Goal: Information Seeking & Learning: Learn about a topic

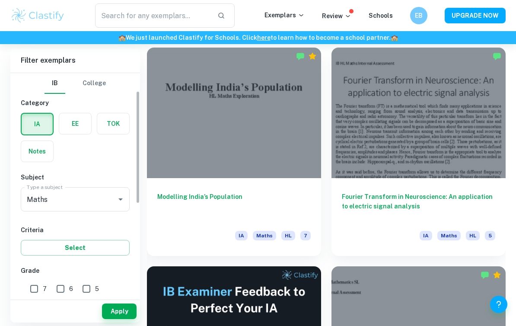
scroll to position [71, 0]
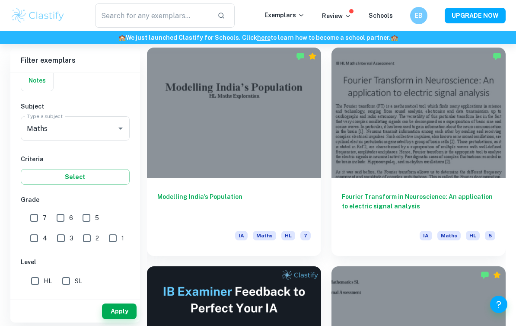
click at [59, 221] on input "6" at bounding box center [60, 217] width 17 height 17
checkbox input "true"
click at [86, 217] on input "5" at bounding box center [86, 217] width 17 height 17
checkbox input "true"
click at [36, 219] on input "7" at bounding box center [33, 217] width 17 height 17
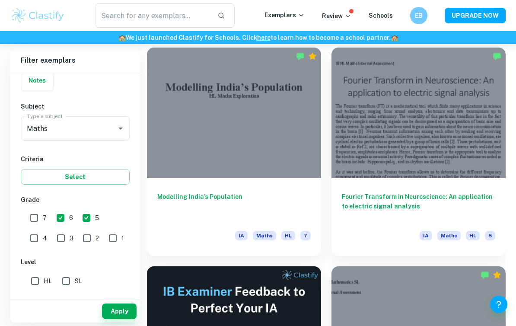
checkbox input "true"
click at [38, 283] on input "HL" at bounding box center [34, 280] width 17 height 17
checkbox input "true"
click at [117, 319] on button "Apply" at bounding box center [119, 311] width 35 height 16
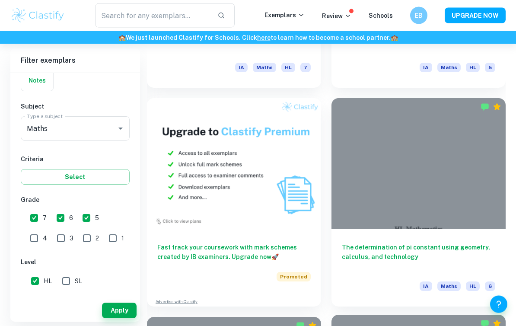
scroll to position [509, 0]
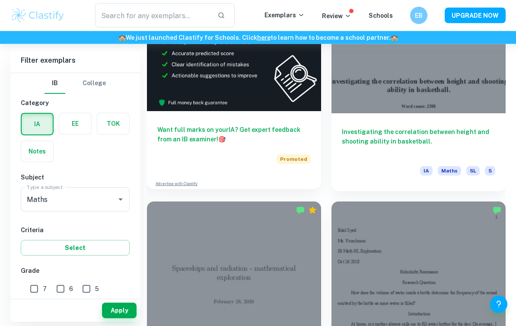
scroll to position [528, 0]
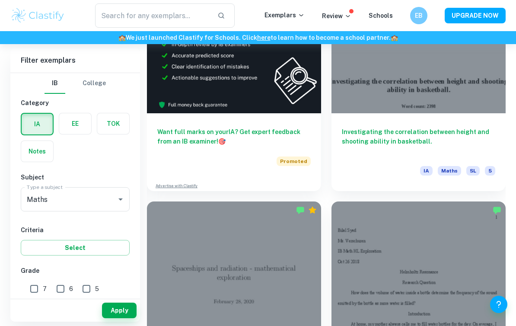
click at [58, 287] on input "6" at bounding box center [60, 288] width 17 height 17
checkbox input "true"
click at [89, 290] on input "5" at bounding box center [86, 288] width 17 height 17
checkbox input "true"
click at [37, 293] on input "7" at bounding box center [33, 288] width 17 height 17
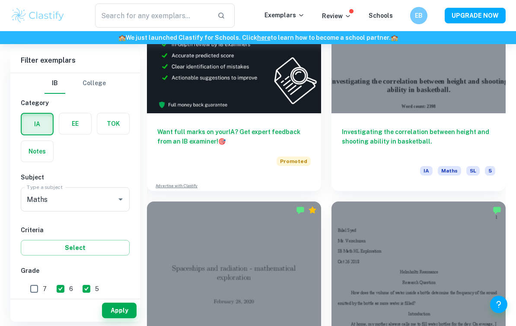
checkbox input "true"
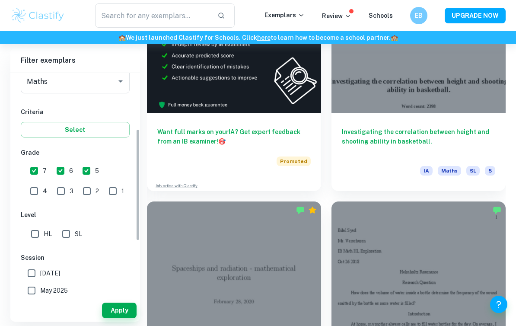
scroll to position [121, 0]
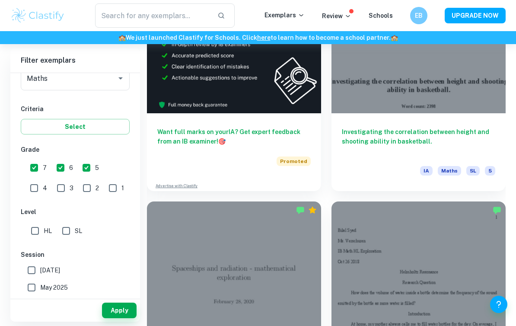
click at [32, 233] on input "HL" at bounding box center [34, 230] width 17 height 17
checkbox input "true"
click at [117, 318] on button "Apply" at bounding box center [119, 311] width 35 height 16
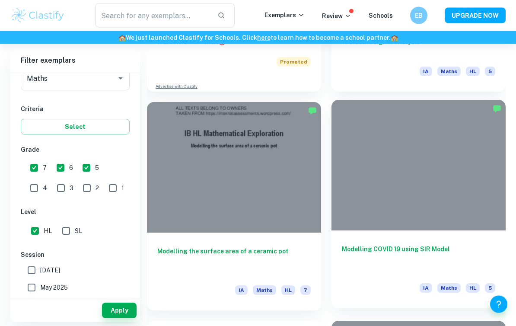
scroll to position [627, 0]
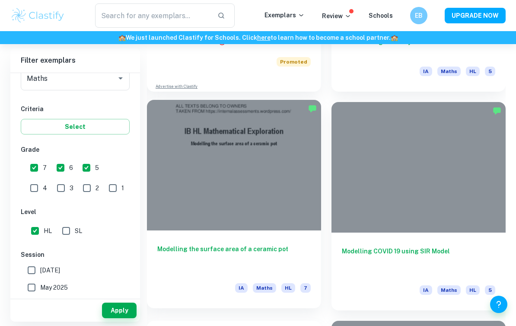
click at [276, 243] on div "Modelling the surface area of a ceramic pot IA Maths HL 7" at bounding box center [234, 269] width 174 height 78
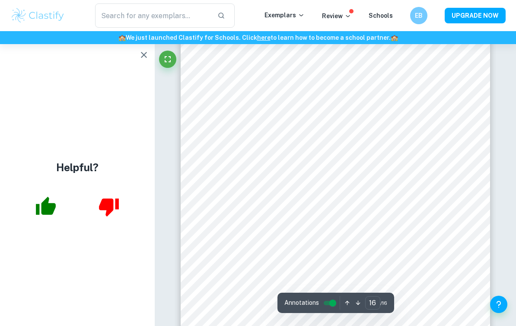
scroll to position [6930, 0]
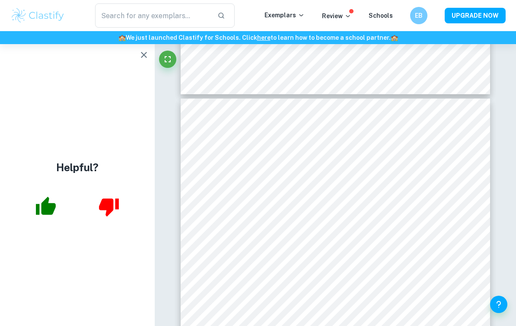
type input "15"
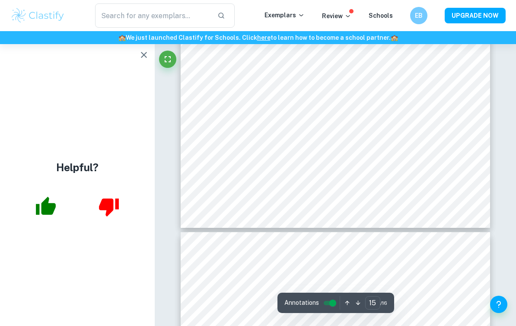
scroll to position [6594, 0]
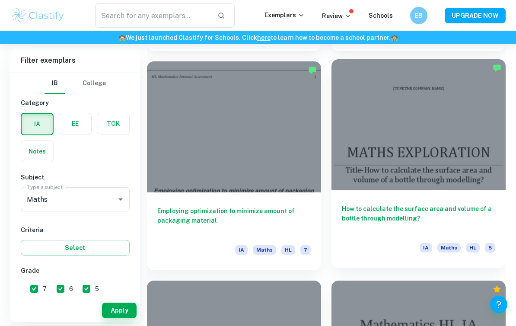
scroll to position [1323, 0]
click at [395, 211] on h6 "How to calculate the surface area and volume of a bottle through modelling?" at bounding box center [418, 218] width 153 height 29
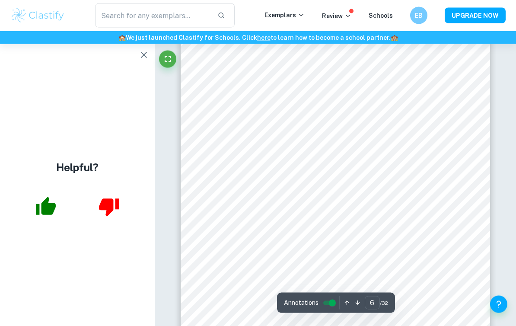
scroll to position [2432, 0]
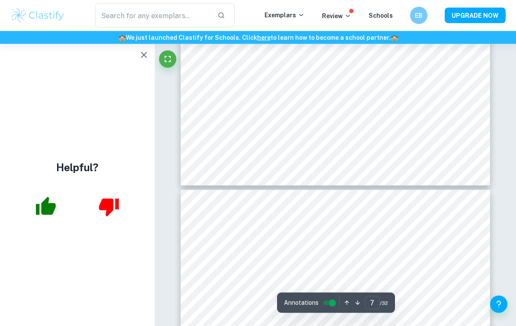
type input "8"
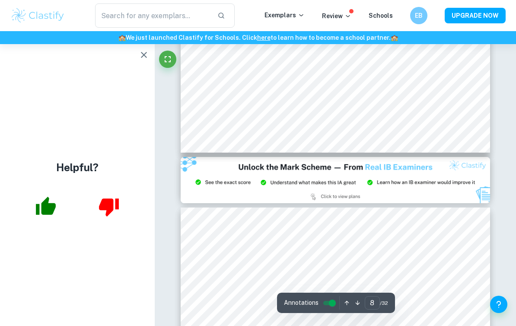
scroll to position [3545, 0]
